Goal: Task Accomplishment & Management: Manage account settings

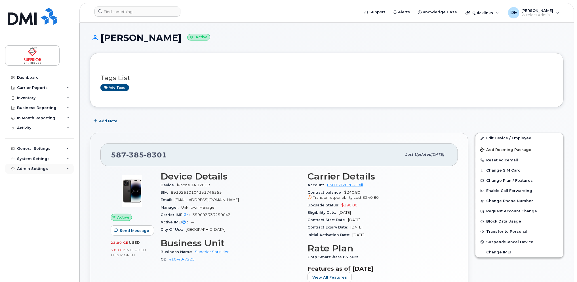
click at [32, 167] on div "Admin Settings" at bounding box center [32, 169] width 31 height 5
click at [42, 159] on div "System Settings" at bounding box center [33, 159] width 33 height 5
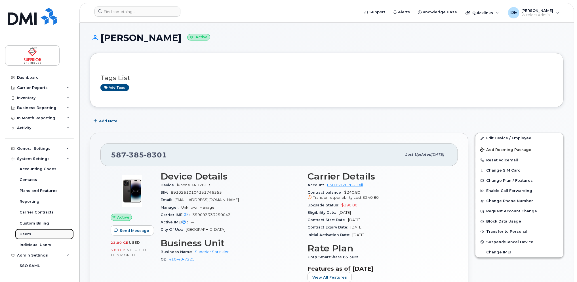
click at [24, 234] on div "Users" at bounding box center [26, 234] width 12 height 5
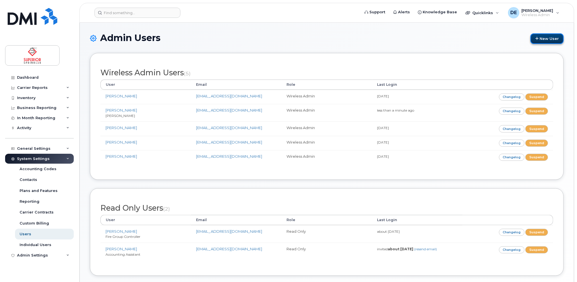
click at [546, 39] on link "New User" at bounding box center [546, 38] width 33 height 10
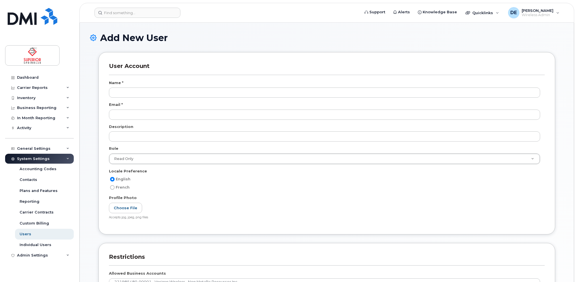
select select
type input "dijebor@rpsig.com"
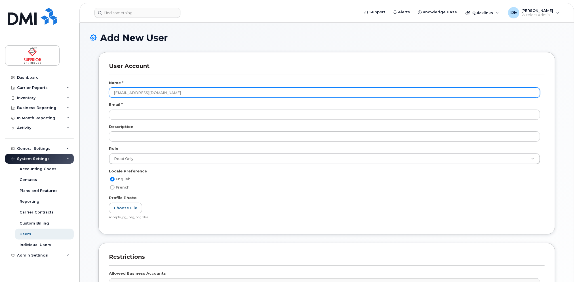
drag, startPoint x: 158, startPoint y: 96, endPoint x: 85, endPoint y: 88, distance: 73.0
click at [85, 88] on div "Add New User User Account Name * dijebor@rpsig.com Email * Description Role Rea…" at bounding box center [327, 229] width 494 height 413
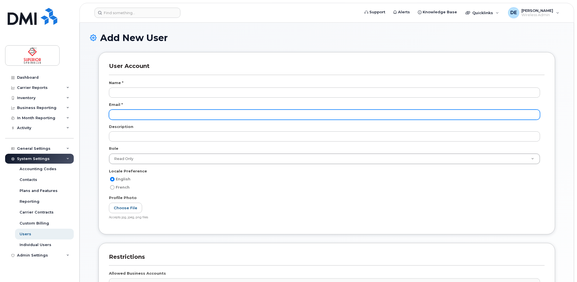
click at [234, 114] on input "email" at bounding box center [324, 115] width 431 height 10
paste input "dijebor@rpsig.com"
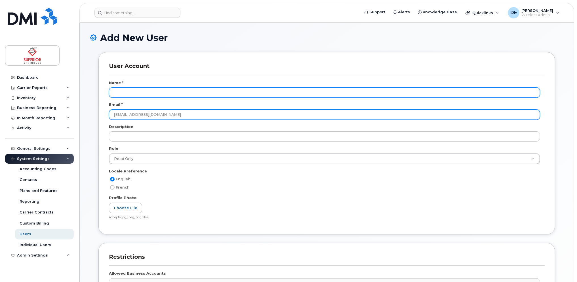
type input "dijebor@rpsig.com"
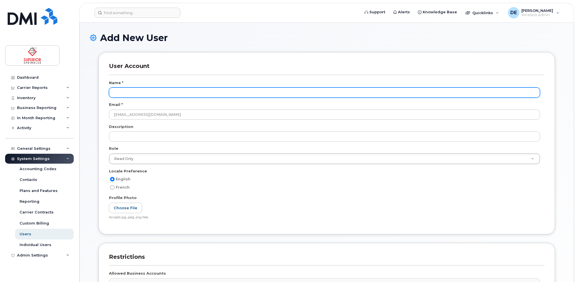
click at [174, 94] on input "text" at bounding box center [324, 93] width 431 height 10
type input "Daniel Ijebor"
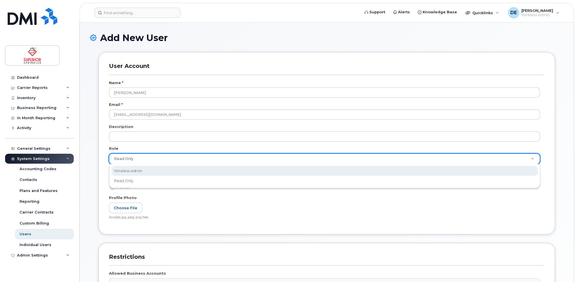
scroll to position [0, 1]
select select "wireless_admin"
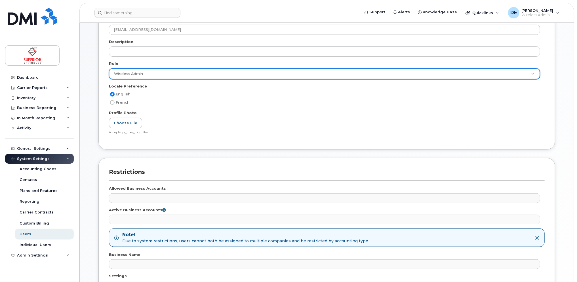
scroll to position [170, 0]
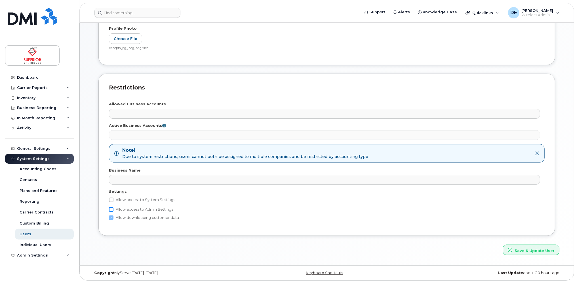
click at [112, 209] on input "Allow access to Admin Settings" at bounding box center [111, 210] width 5 height 5
checkbox input "true"
click at [525, 250] on button "Save & Update User" at bounding box center [531, 250] width 56 height 10
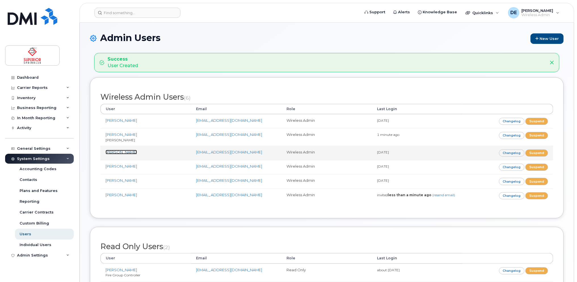
click at [120, 151] on link "[PERSON_NAME]" at bounding box center [120, 152] width 31 height 5
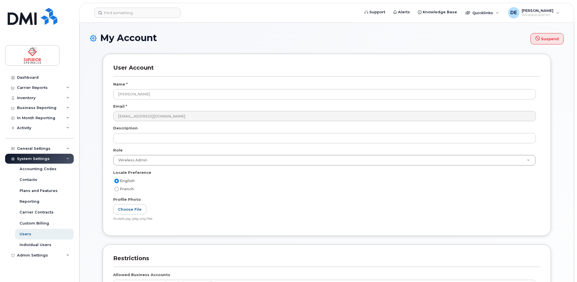
select select
click at [29, 156] on div "System Settings" at bounding box center [39, 159] width 69 height 10
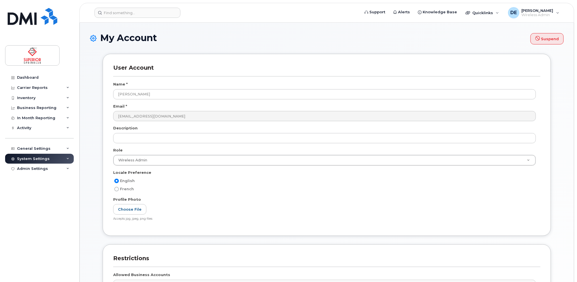
click at [37, 156] on div "System Settings" at bounding box center [39, 159] width 69 height 10
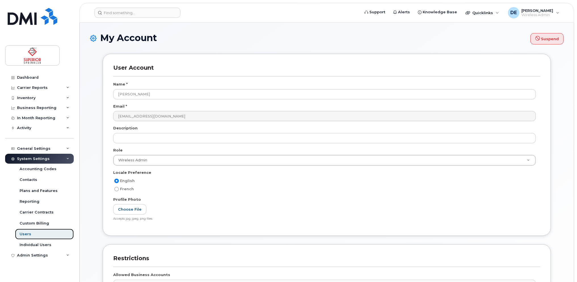
click at [25, 236] on div "Users" at bounding box center [26, 234] width 12 height 5
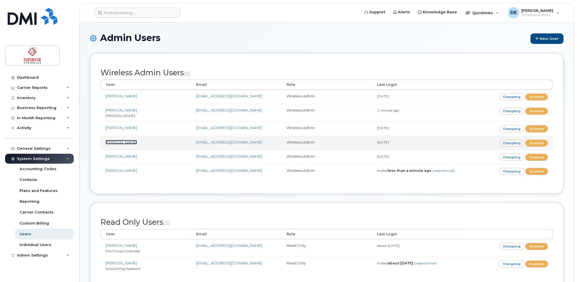
click at [117, 143] on link "[PERSON_NAME]" at bounding box center [120, 142] width 31 height 5
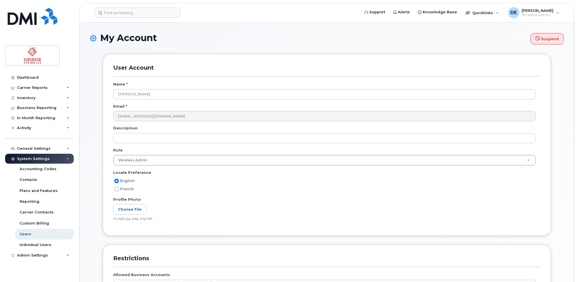
select select
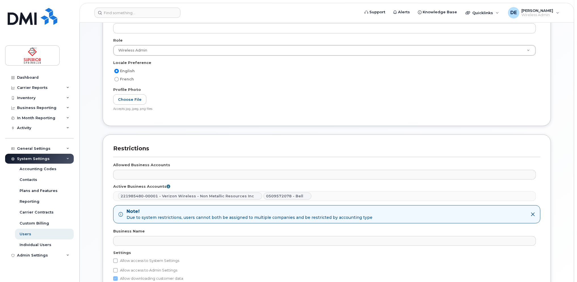
scroll to position [171, 0]
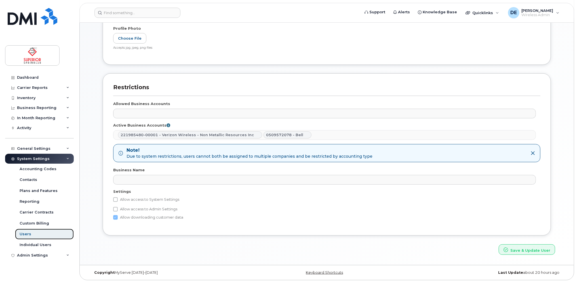
click at [28, 232] on div "Users" at bounding box center [26, 234] width 12 height 5
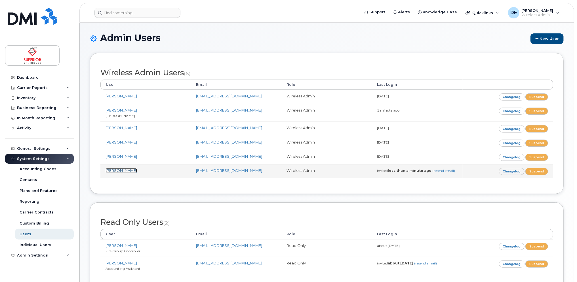
click at [117, 168] on link "Daniel Ijebor" at bounding box center [120, 170] width 31 height 5
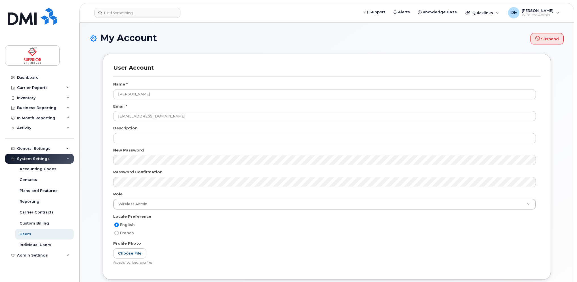
select select
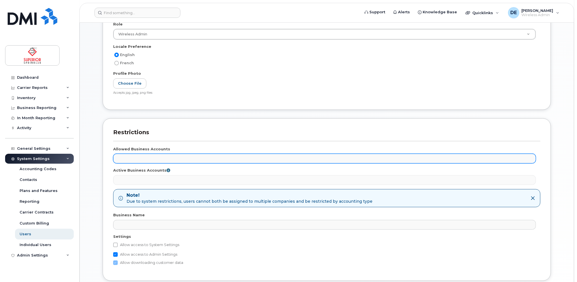
click at [421, 156] on ul at bounding box center [324, 158] width 422 height 9
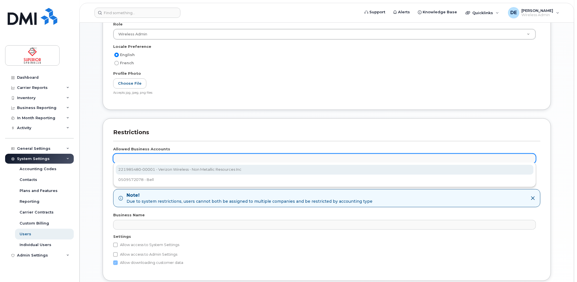
select select "14170"
checkbox input "false"
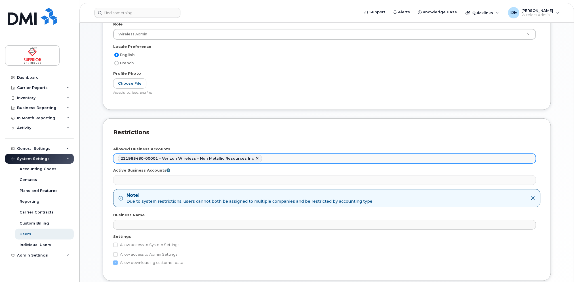
click at [270, 157] on ul "221985480-00001 - Verizon Wireless - Non Metallic Resources Inc" at bounding box center [324, 158] width 422 height 9
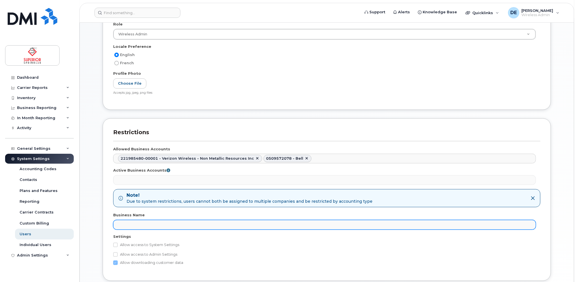
click at [140, 226] on ul at bounding box center [324, 225] width 422 height 9
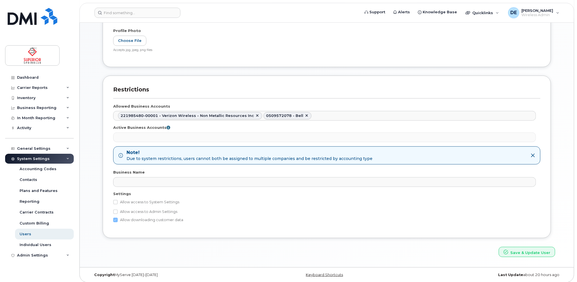
scroll to position [215, 0]
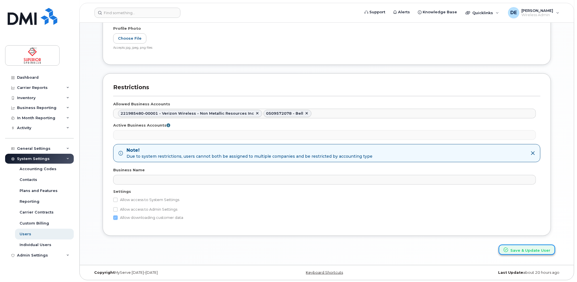
click at [531, 250] on button "Save & Update User" at bounding box center [526, 250] width 56 height 10
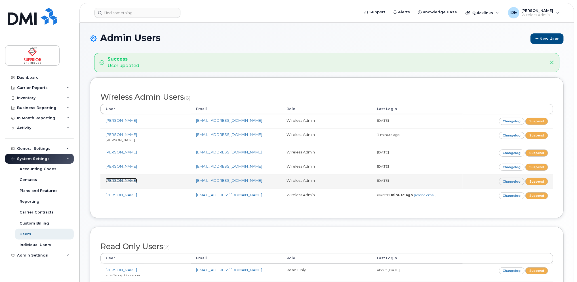
click at [120, 180] on link "[PERSON_NAME]" at bounding box center [120, 180] width 31 height 5
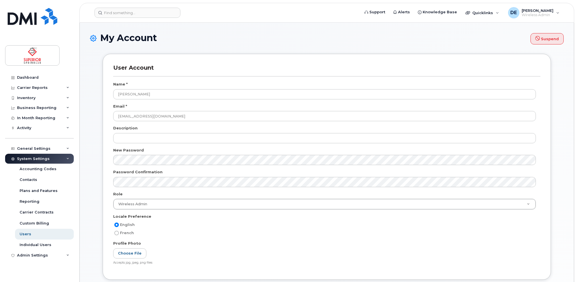
select select
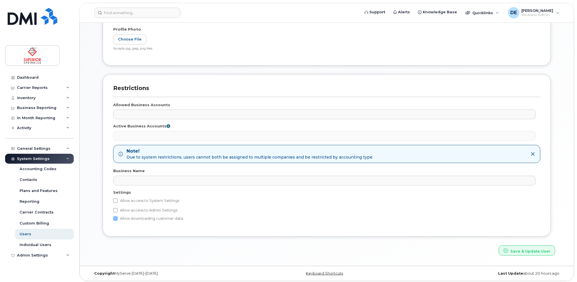
scroll to position [215, 0]
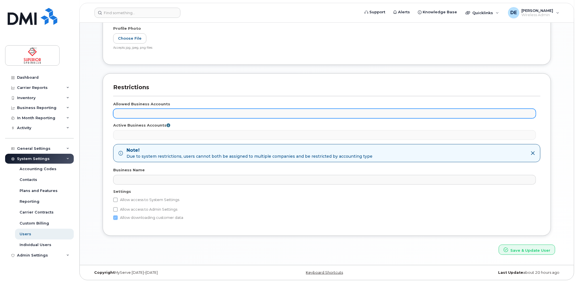
click at [163, 111] on ul at bounding box center [324, 113] width 422 height 9
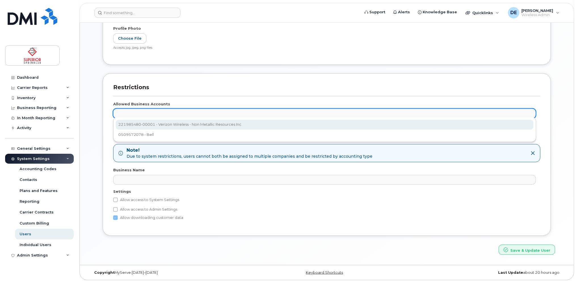
select select "14170"
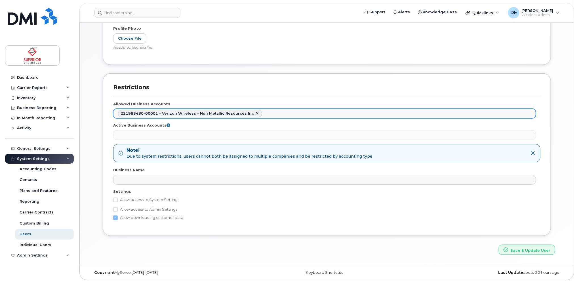
click at [267, 111] on ul "221985480-00001 - Verizon Wireless - Non Metallic Resources Inc" at bounding box center [324, 113] width 422 height 9
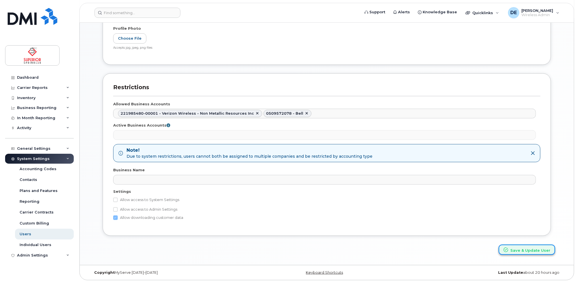
click at [521, 250] on button "Save & Update User" at bounding box center [526, 250] width 56 height 10
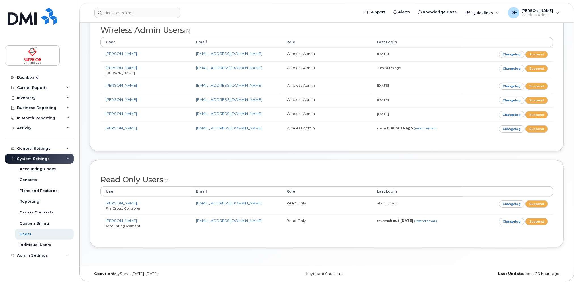
scroll to position [67, 0]
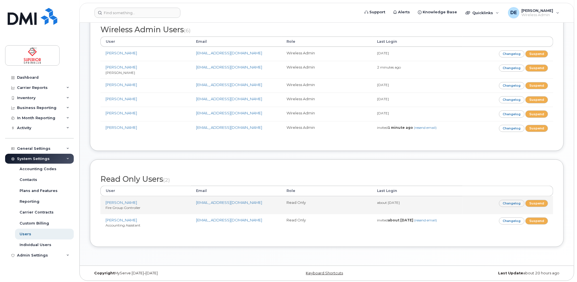
click at [451, 201] on td "about [DATE]" at bounding box center [417, 205] width 90 height 18
click at [112, 200] on link "[PERSON_NAME]" at bounding box center [120, 202] width 31 height 5
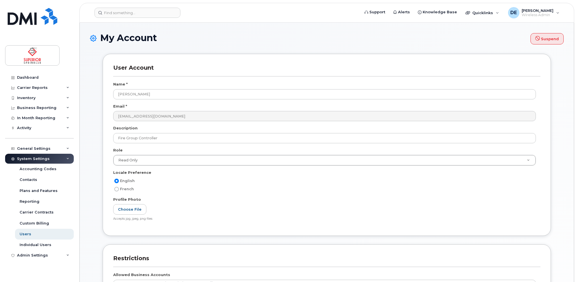
select select
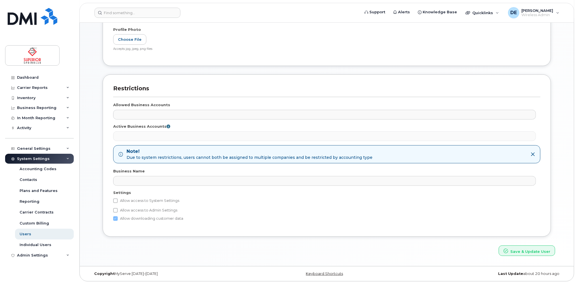
scroll to position [171, 0]
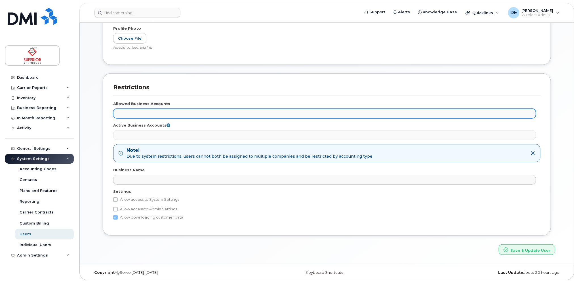
click at [163, 112] on ul at bounding box center [324, 113] width 422 height 9
click at [155, 114] on ul at bounding box center [324, 113] width 422 height 9
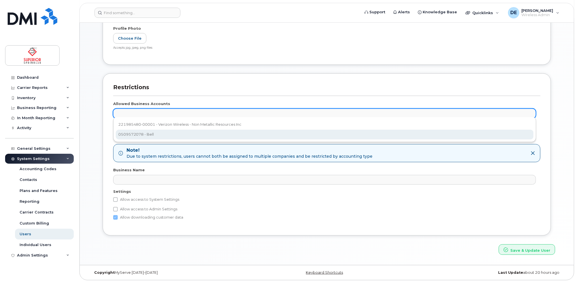
scroll to position [5, 0]
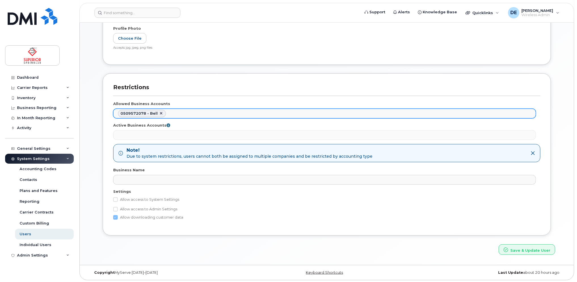
click at [182, 114] on ul "0509572078 - Bell" at bounding box center [324, 113] width 422 height 9
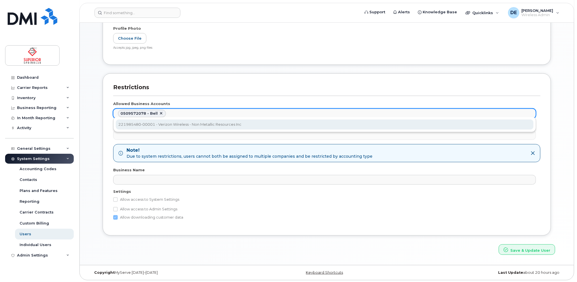
select select "14170"
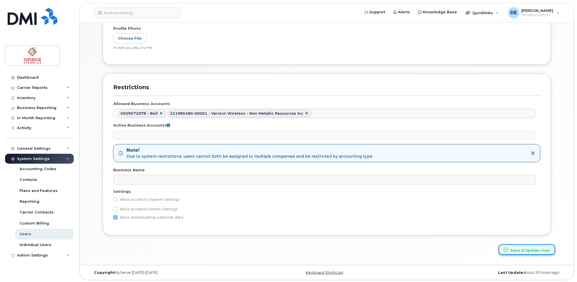
click at [534, 249] on button "Save & Update User" at bounding box center [526, 250] width 56 height 10
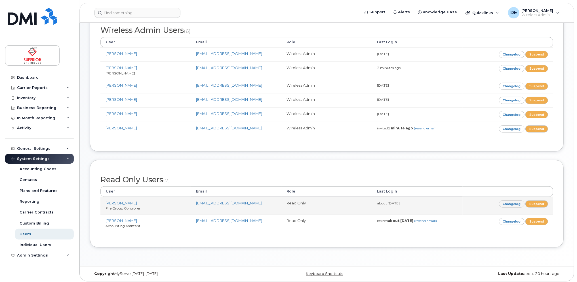
scroll to position [67, 0]
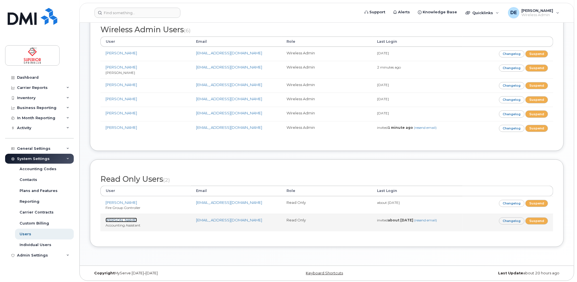
click at [127, 219] on link "[PERSON_NAME]" at bounding box center [120, 220] width 31 height 5
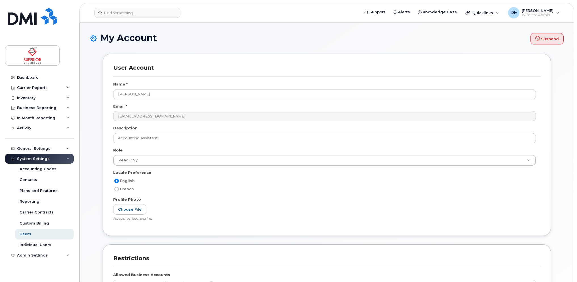
select select
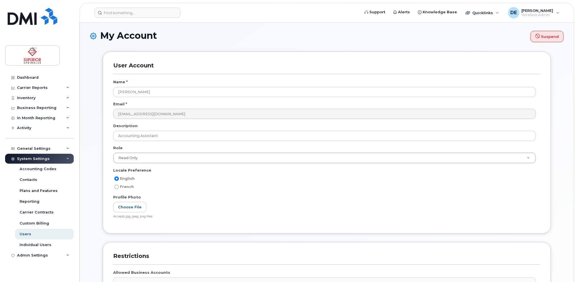
scroll to position [171, 0]
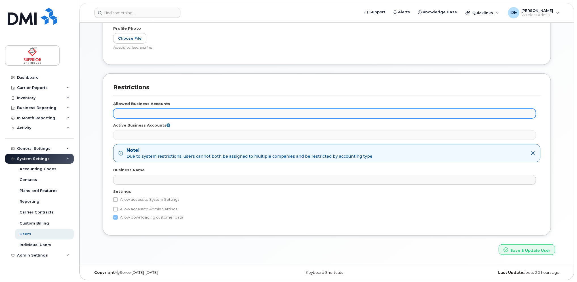
click at [138, 109] on ul at bounding box center [324, 113] width 422 height 9
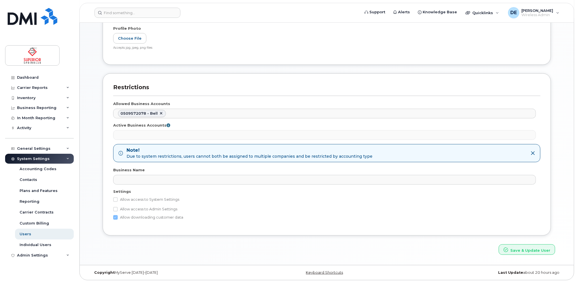
scroll to position [5, 0]
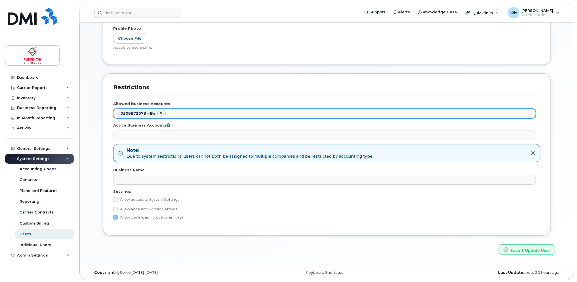
click at [183, 112] on ul "0509572078 - Bell" at bounding box center [324, 113] width 422 height 9
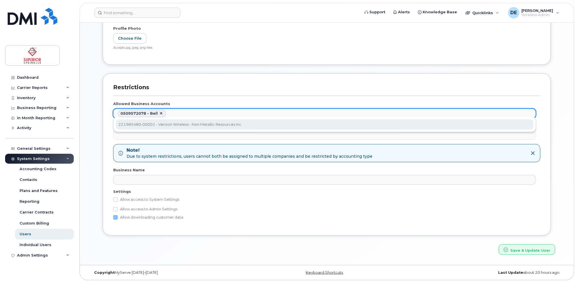
select select "14170"
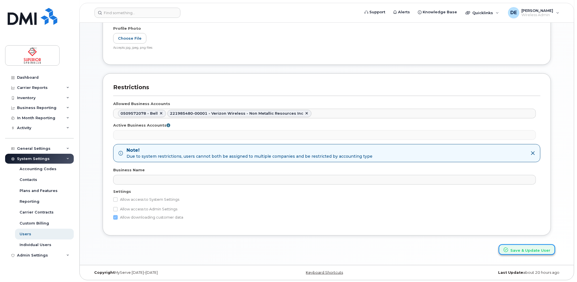
click at [517, 248] on button "Save & Update User" at bounding box center [526, 250] width 56 height 10
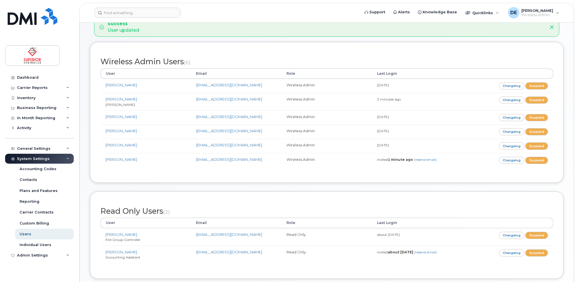
scroll to position [67, 0]
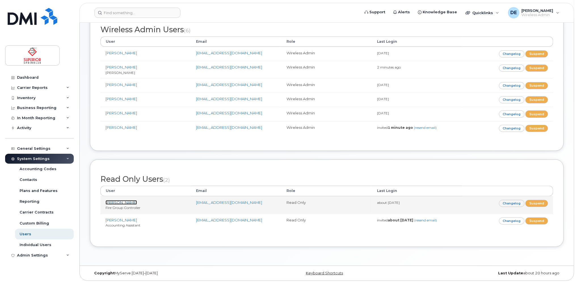
click at [117, 200] on link "[PERSON_NAME]" at bounding box center [120, 202] width 31 height 5
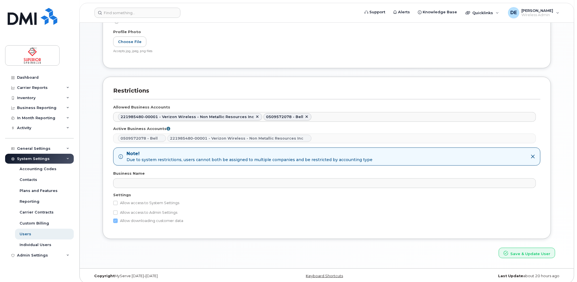
scroll to position [171, 0]
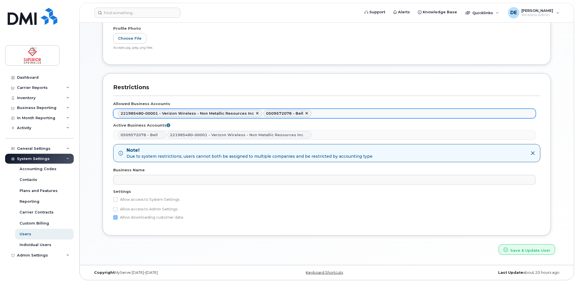
click at [255, 112] on link at bounding box center [257, 113] width 5 height 5
select select "12558"
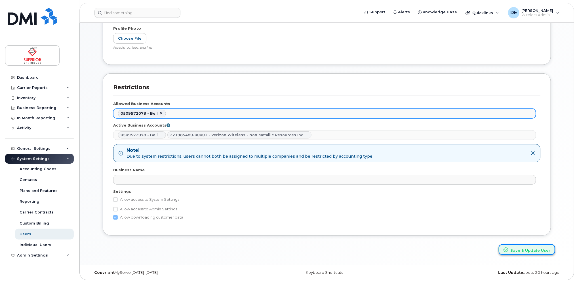
click at [533, 248] on button "Save & Update User" at bounding box center [526, 250] width 56 height 10
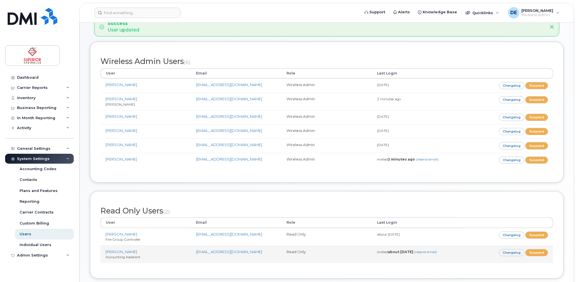
scroll to position [67, 0]
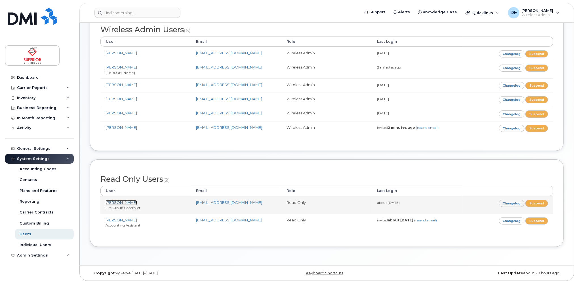
click at [121, 200] on link "[PERSON_NAME]" at bounding box center [120, 202] width 31 height 5
